Goal: Task Accomplishment & Management: Manage account settings

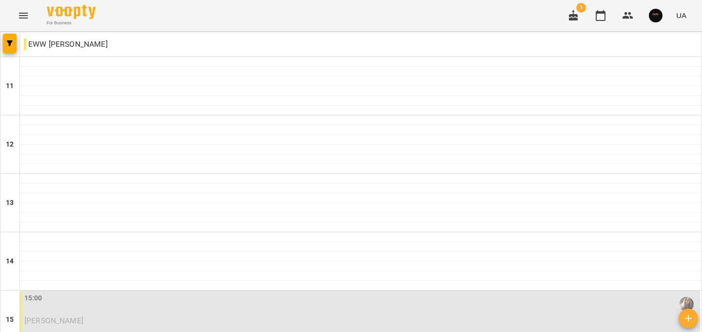
scroll to position [157, 0]
click at [140, 293] on div "15:00" at bounding box center [360, 304] width 673 height 22
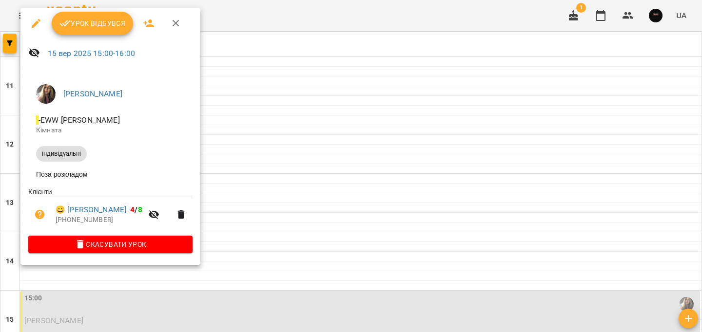
click at [95, 25] on span "Урок відбувся" at bounding box center [92, 24] width 66 height 12
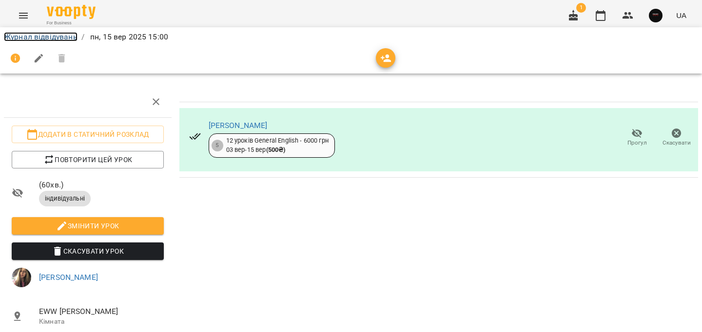
click at [42, 37] on link "Журнал відвідувань" at bounding box center [41, 36] width 74 height 9
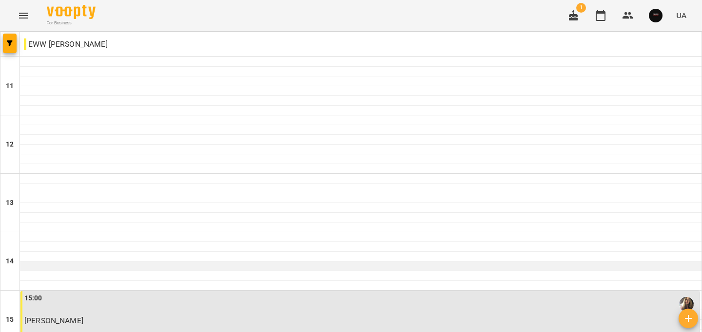
scroll to position [113, 0]
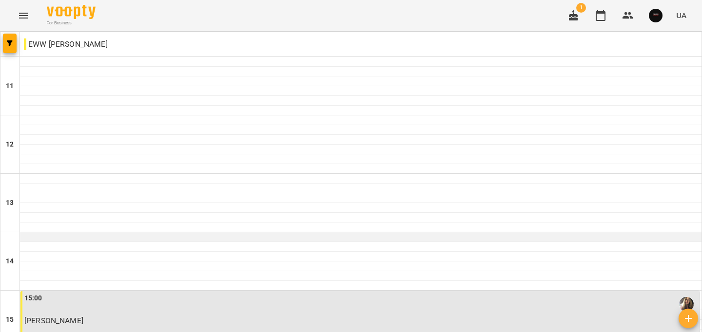
click at [97, 232] on div at bounding box center [360, 237] width 681 height 10
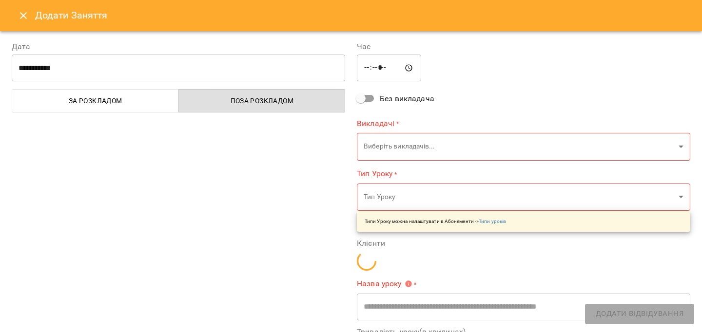
type input "**********"
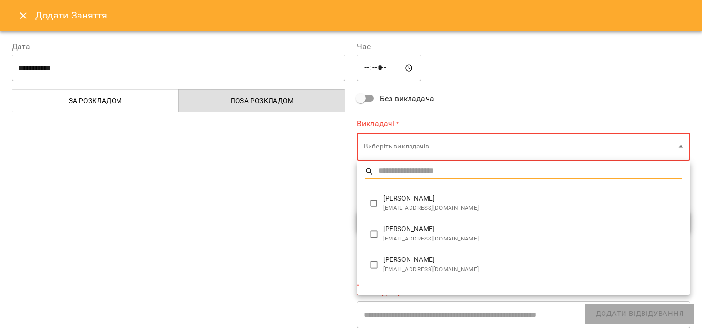
click at [427, 195] on span "[PERSON_NAME]" at bounding box center [532, 199] width 299 height 10
type input "**********"
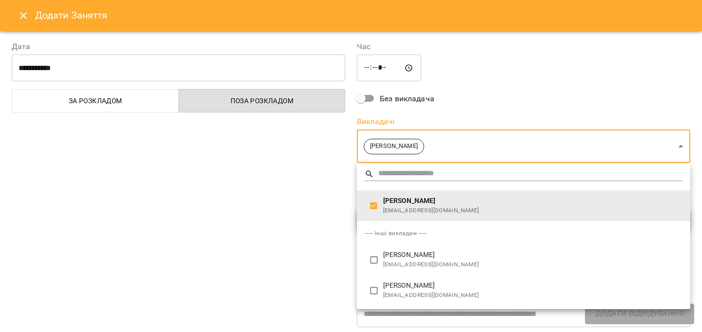
click at [208, 191] on div at bounding box center [351, 166] width 702 height 332
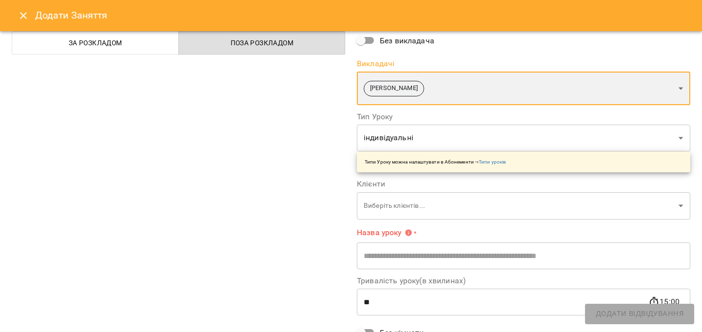
scroll to position [71, 0]
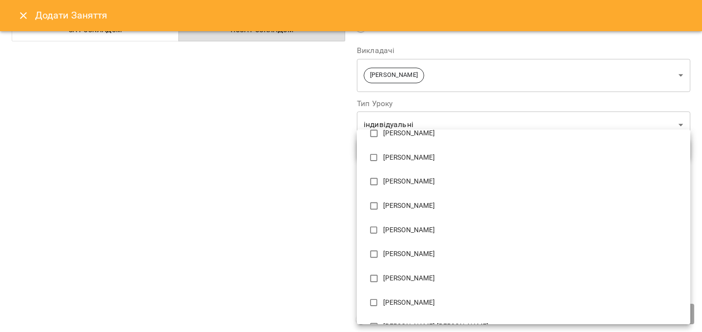
scroll to position [168, 0]
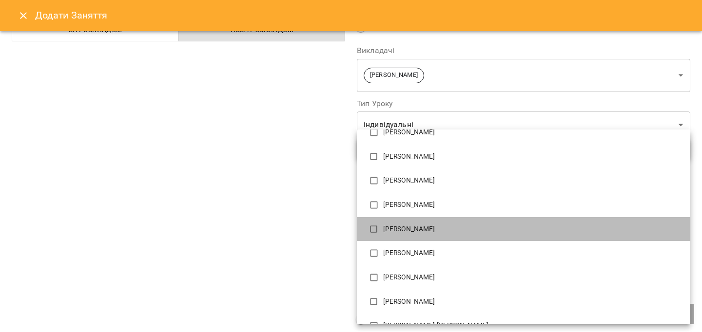
click at [451, 225] on p "[PERSON_NAME]" at bounding box center [532, 230] width 299 height 10
type input "**********"
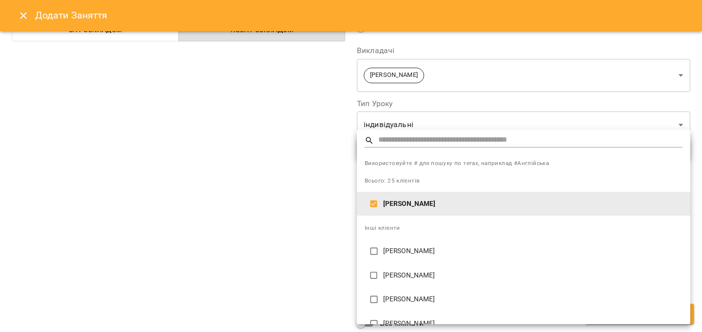
click at [169, 192] on div at bounding box center [351, 166] width 702 height 332
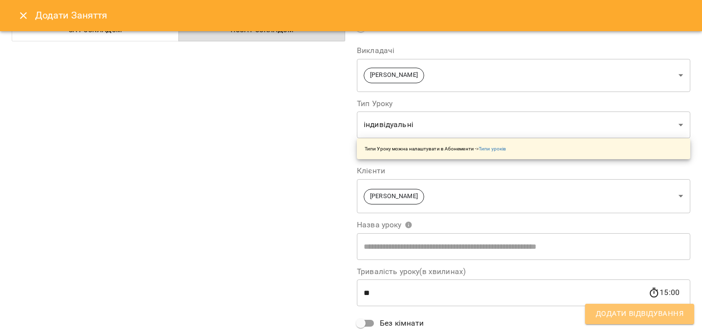
click at [647, 313] on span "Додати Відвідування" at bounding box center [639, 314] width 88 height 13
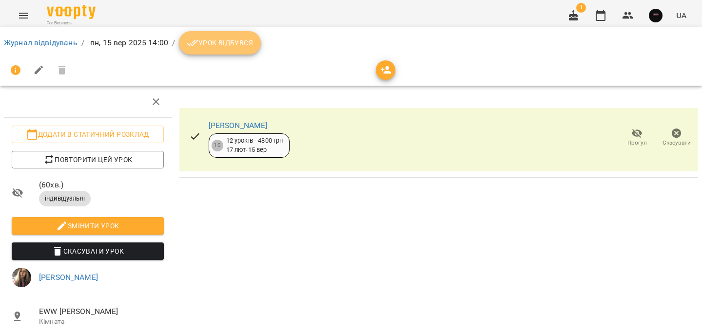
click at [233, 36] on button "Урок відбувся" at bounding box center [220, 42] width 82 height 23
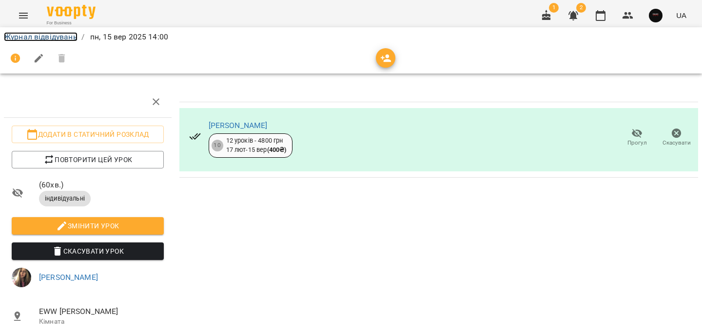
click at [61, 37] on link "Журнал відвідувань" at bounding box center [41, 36] width 74 height 9
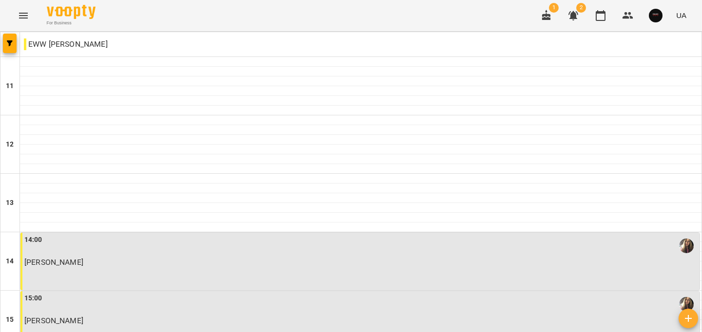
scroll to position [491, 0]
click at [16, 10] on button "Menu" at bounding box center [23, 15] width 23 height 23
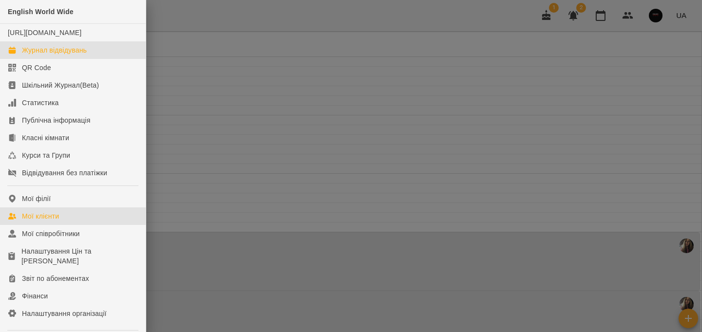
click at [56, 221] on div "Мої клієнти" at bounding box center [40, 216] width 37 height 10
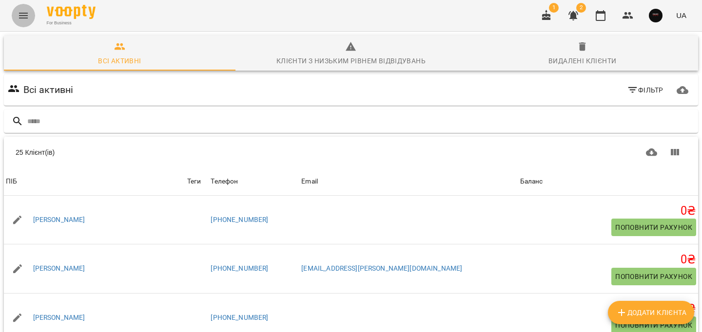
click at [21, 16] on icon "Menu" at bounding box center [23, 16] width 9 height 6
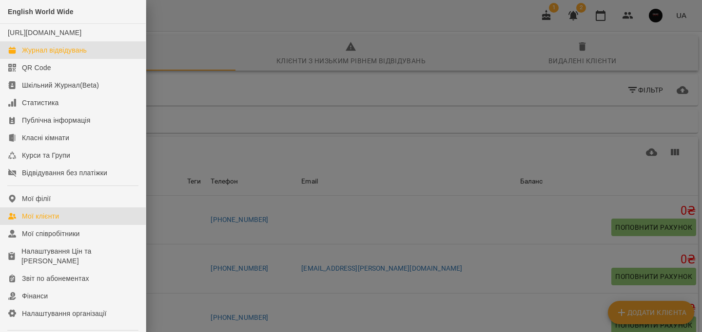
click at [65, 55] on div "Журнал відвідувань" at bounding box center [54, 50] width 65 height 10
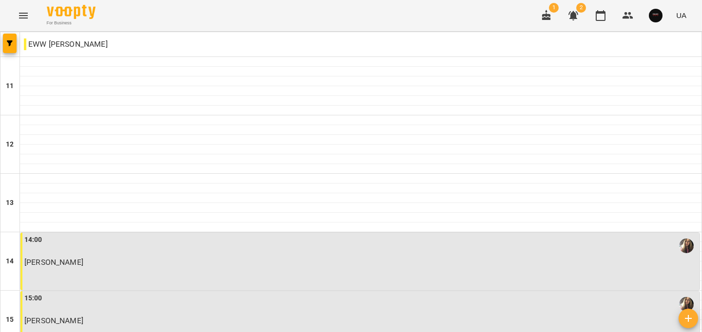
scroll to position [491, 0]
